Goal: Task Accomplishment & Management: Manage account settings

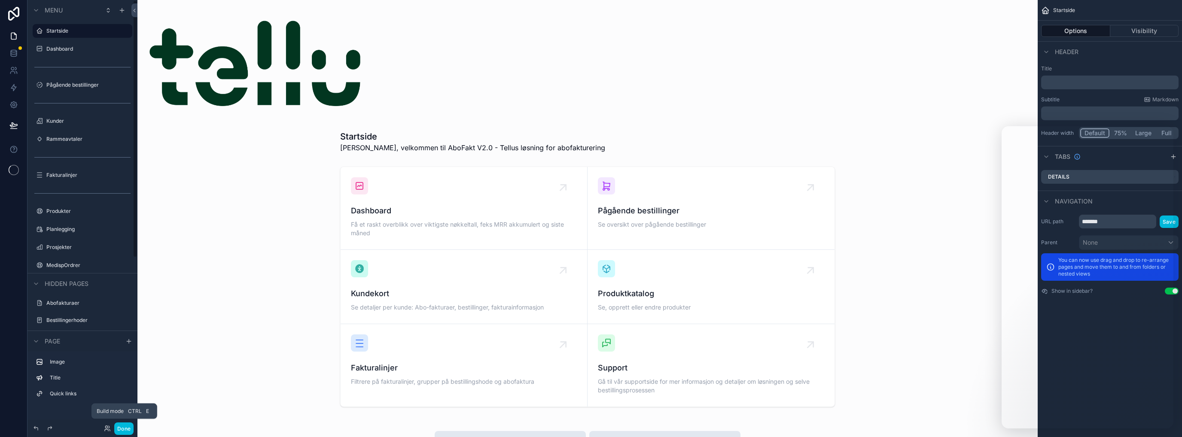
click at [122, 426] on button "Done" at bounding box center [123, 429] width 19 height 12
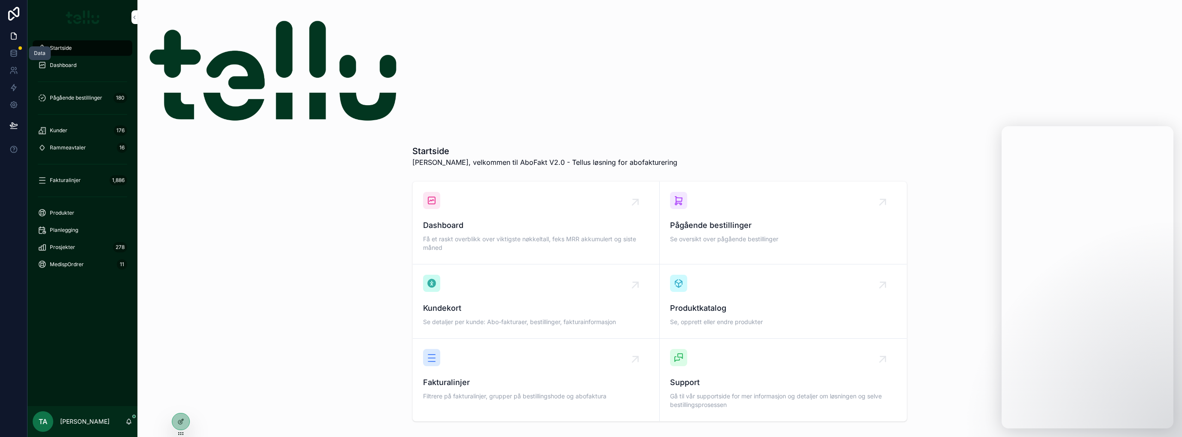
click at [18, 55] on link at bounding box center [13, 53] width 27 height 17
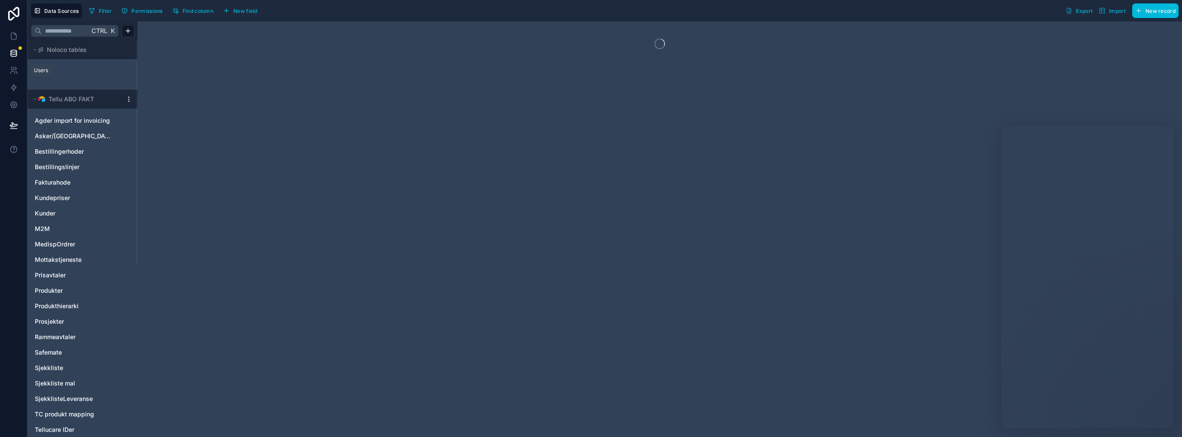
click at [11, 73] on icon at bounding box center [13, 70] width 9 height 9
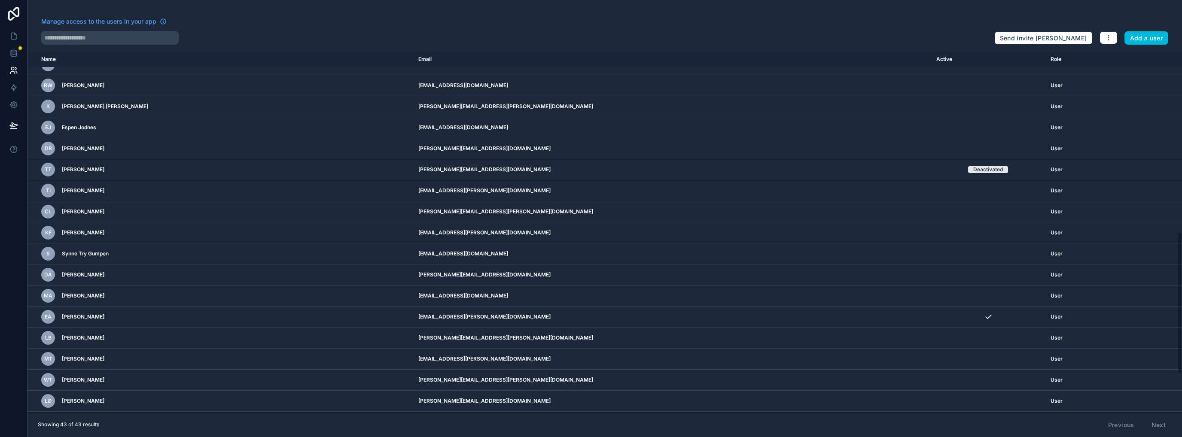
scroll to position [114, 0]
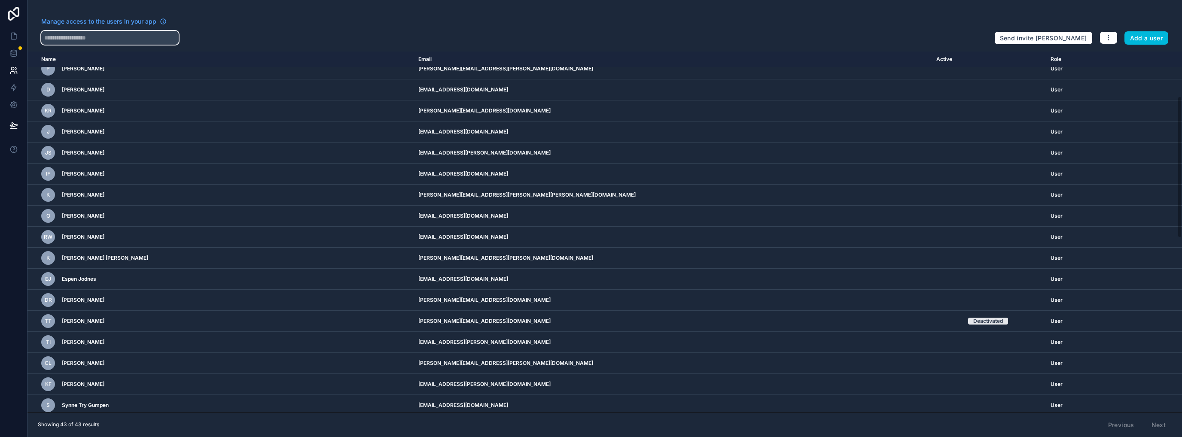
click at [77, 40] on input "text" at bounding box center [109, 38] width 137 height 14
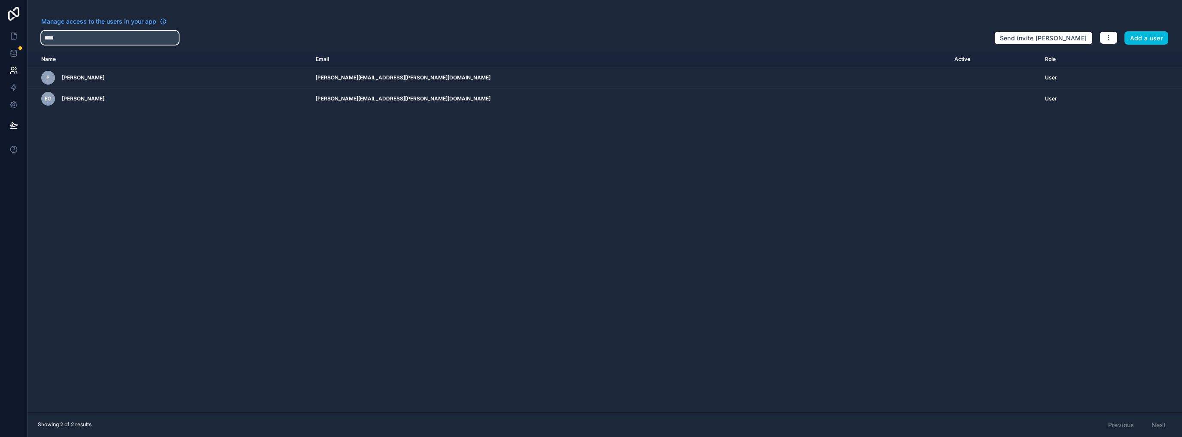
type input "****"
click at [0, 0] on icon "scrollable content" at bounding box center [0, 0] width 0 height 0
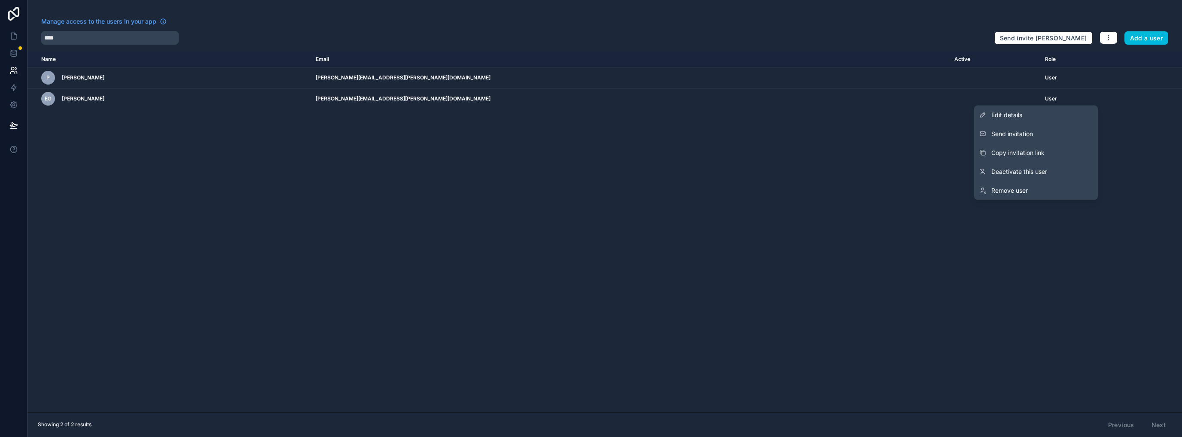
click at [1035, 128] on button "Send invitation" at bounding box center [1036, 134] width 124 height 19
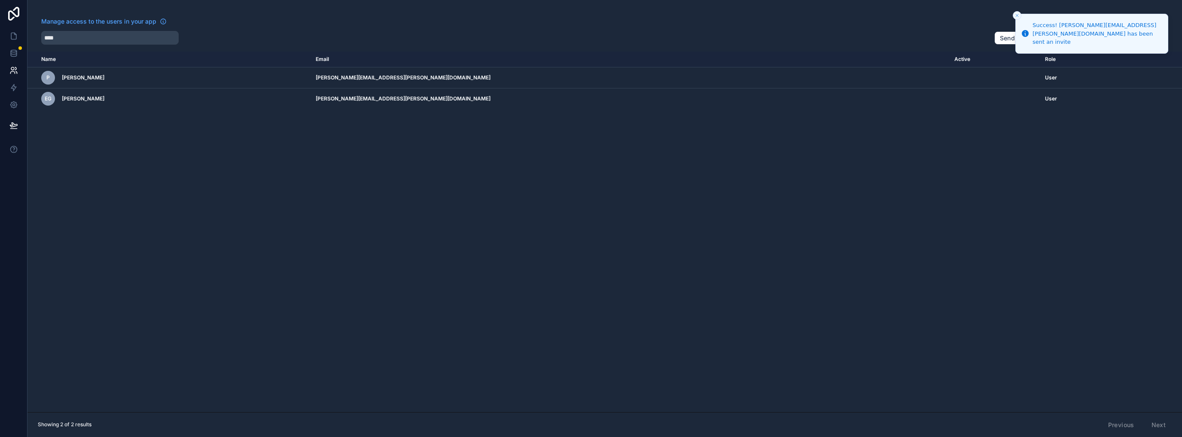
click at [836, 253] on div "Name Email Active Role userTable.email P Paal Erik Haraldsen paal-erik.haraldse…" at bounding box center [604, 232] width 1154 height 361
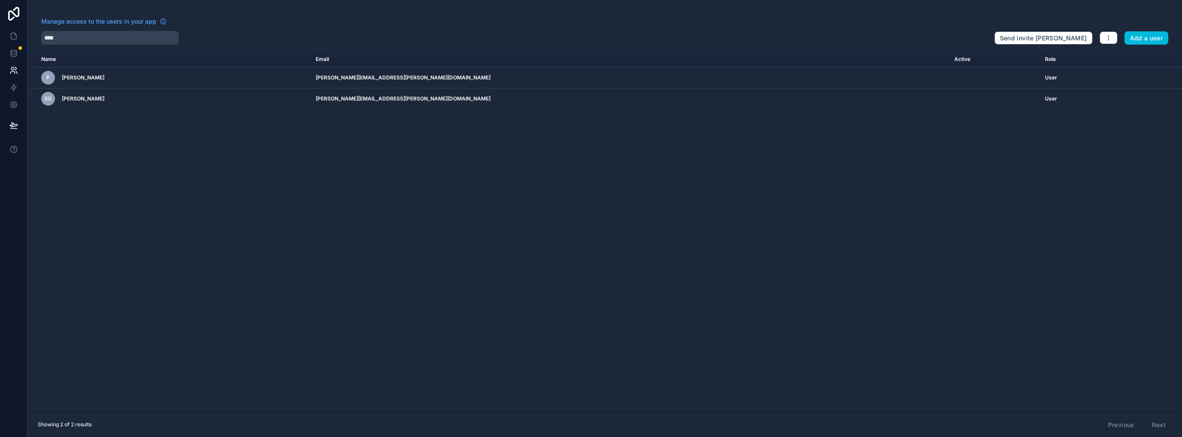
click at [12, 11] on icon at bounding box center [13, 14] width 17 height 14
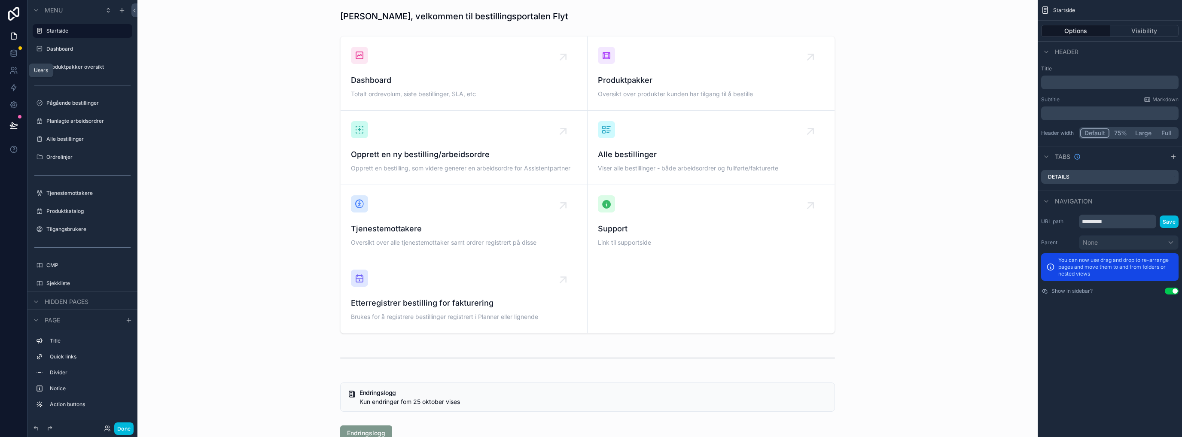
click at [11, 67] on icon at bounding box center [12, 68] width 3 height 3
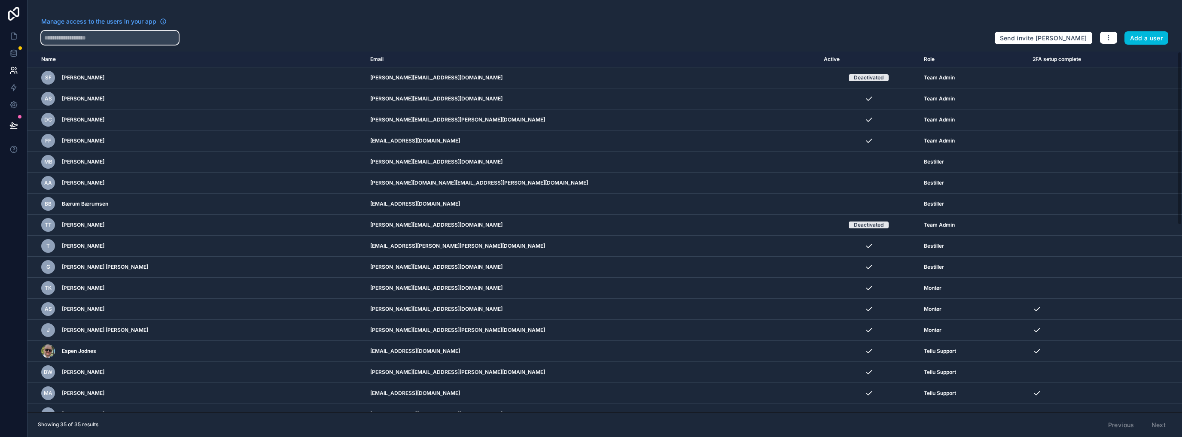
click at [103, 40] on input "text" at bounding box center [109, 38] width 137 height 14
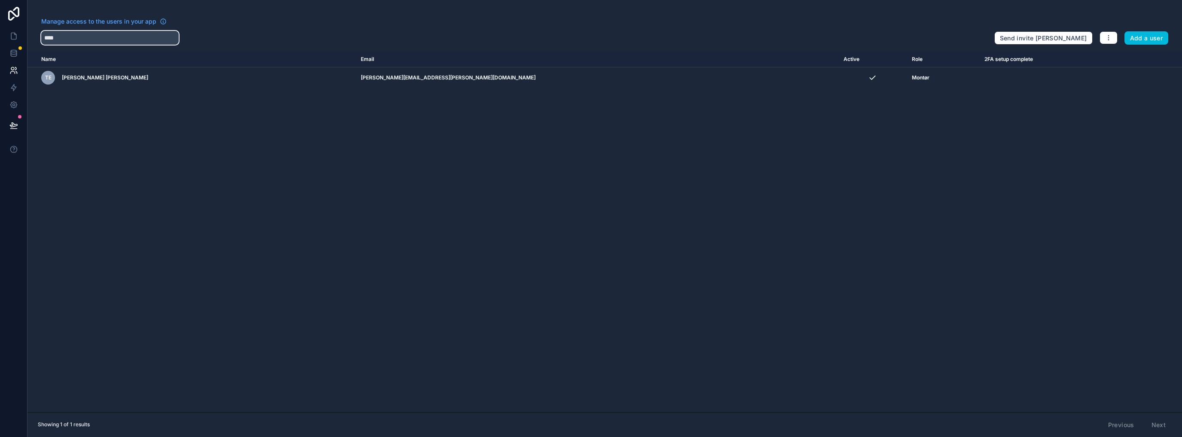
type input "****"
click at [1151, 41] on button "Add a user" at bounding box center [1146, 38] width 44 height 14
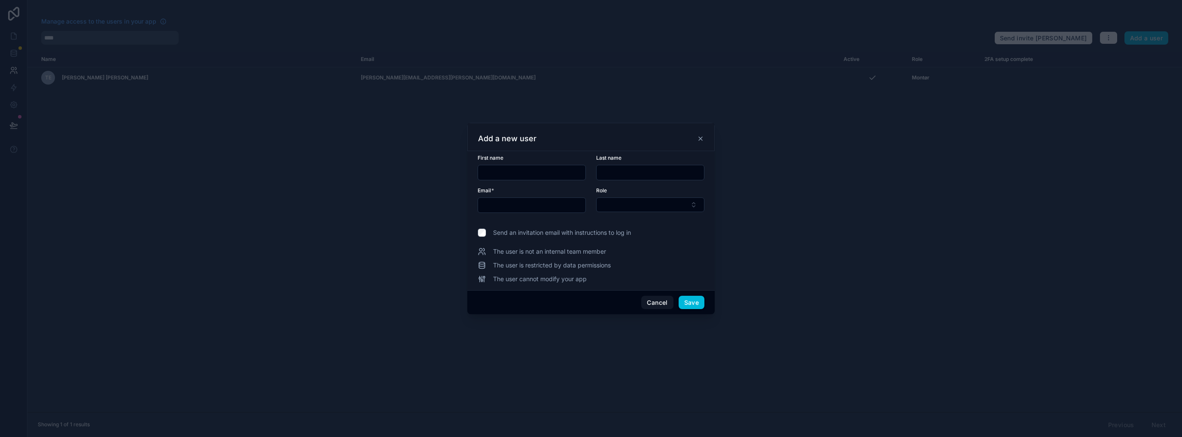
click at [496, 167] on input "text" at bounding box center [531, 173] width 107 height 12
type input "****"
type input "**********"
click at [497, 207] on input "text" at bounding box center [531, 205] width 107 height 12
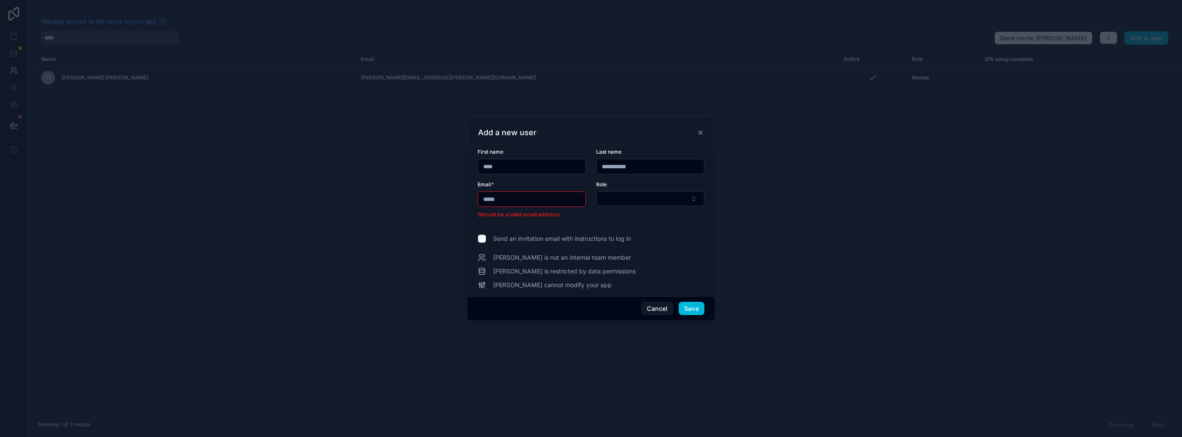
type input "**********"
click at [623, 205] on button "Select Button" at bounding box center [650, 205] width 108 height 15
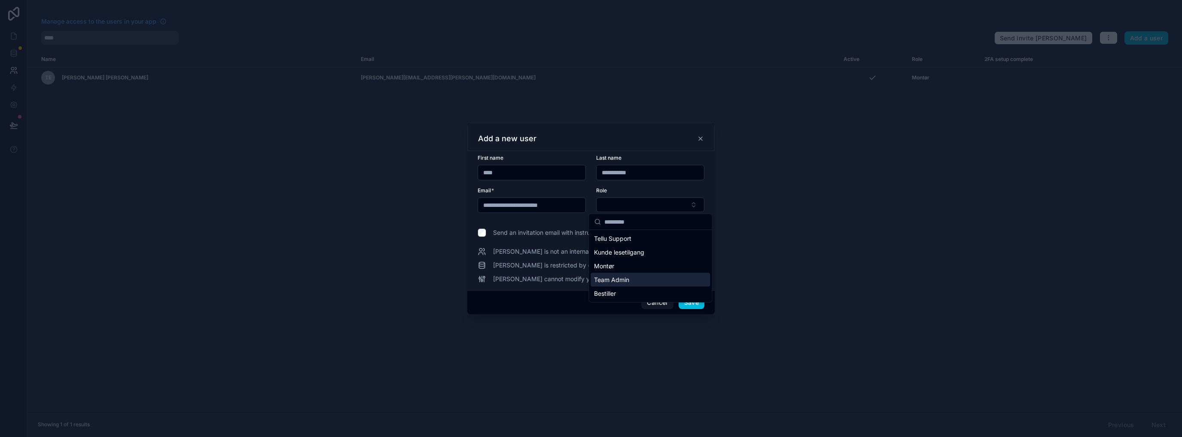
click at [618, 276] on span "Team Admin" at bounding box center [611, 280] width 35 height 9
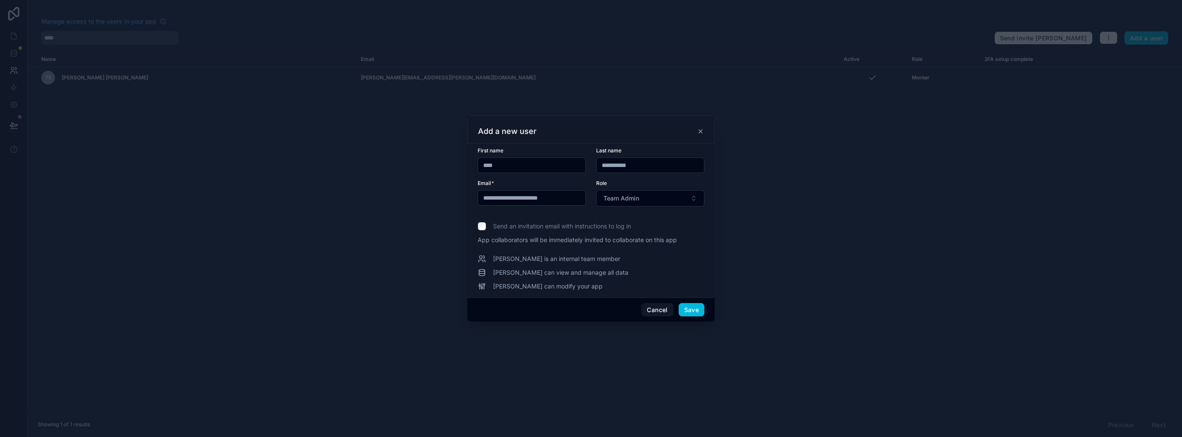
click at [690, 308] on button "Save" at bounding box center [692, 310] width 26 height 14
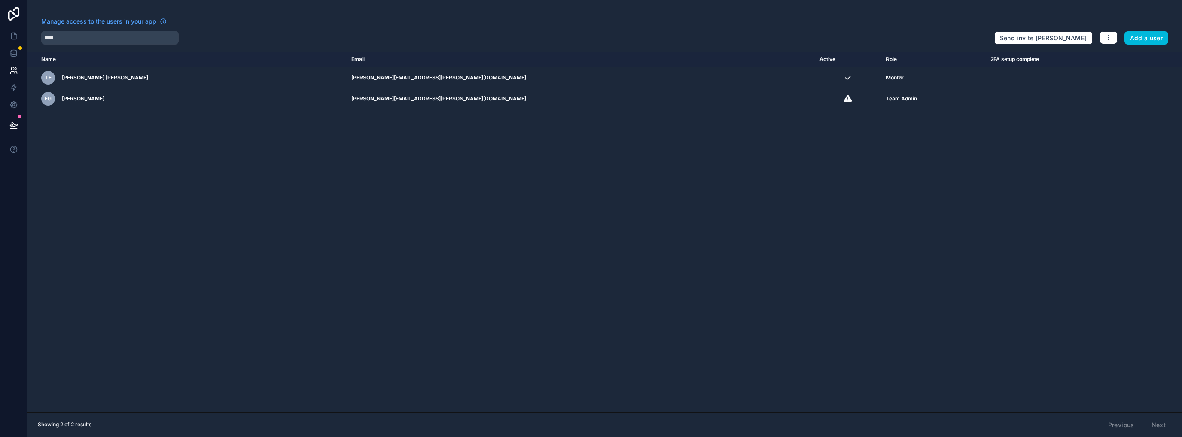
click at [343, 280] on div "Name Email Active Role 2FA setup complete [DOMAIN_NAME] TE [PERSON_NAME] [PERSO…" at bounding box center [604, 232] width 1154 height 361
click at [9, 124] on icon at bounding box center [13, 125] width 9 height 9
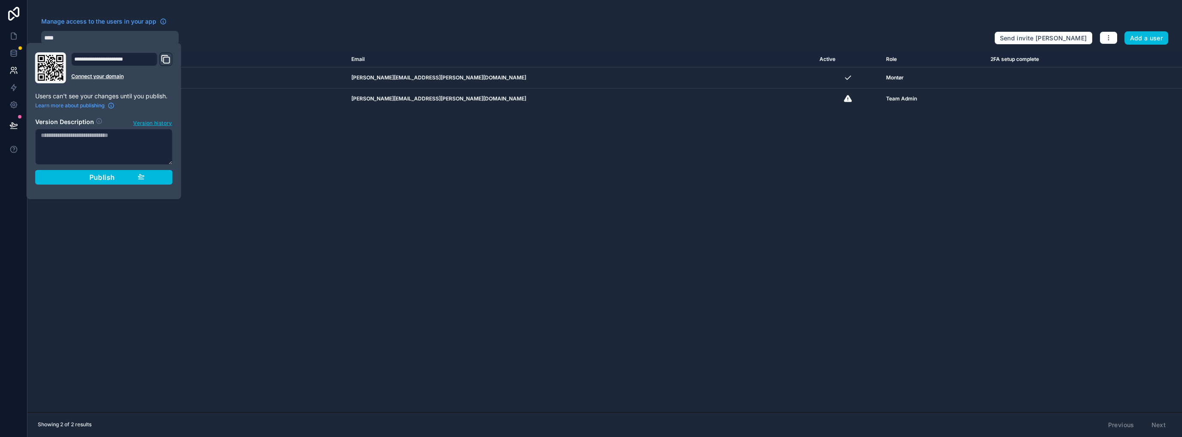
click at [109, 179] on span "Publish" at bounding box center [102, 177] width 26 height 9
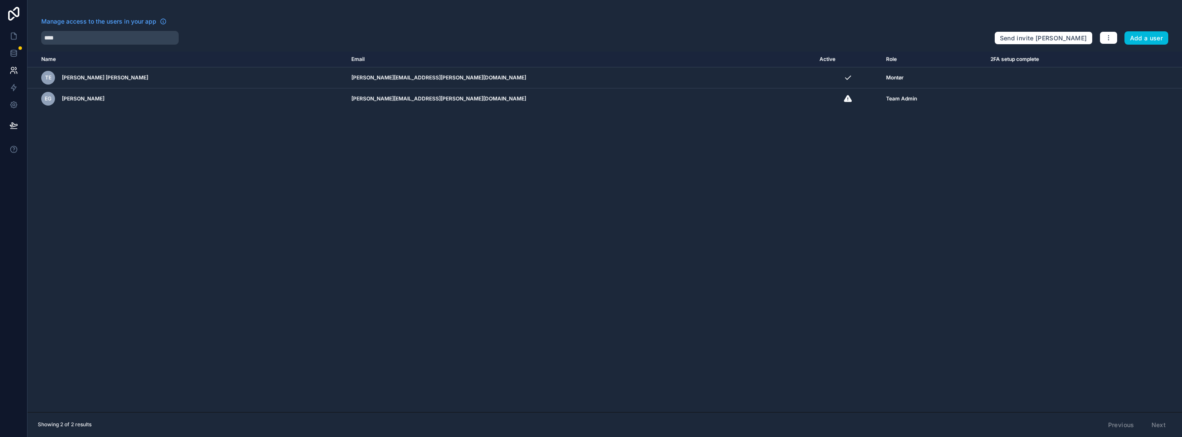
click at [13, 9] on icon at bounding box center [13, 14] width 11 height 14
